Goal: Subscribe to service/newsletter

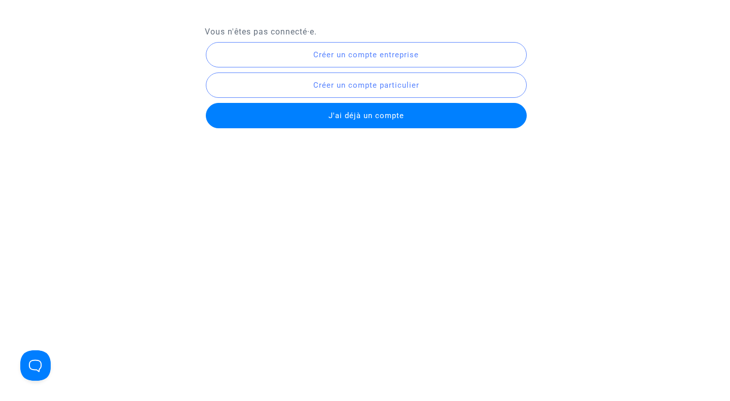
click at [361, 55] on span "Créer un compte entreprise" at bounding box center [365, 54] width 105 height 9
click at [367, 86] on span "Créer un compte particulier" at bounding box center [366, 85] width 106 height 9
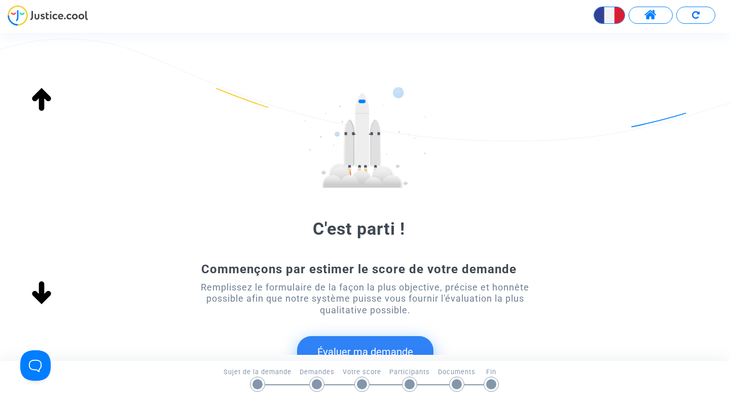
scroll to position [115, 0]
